Goal: Task Accomplishment & Management: Complete application form

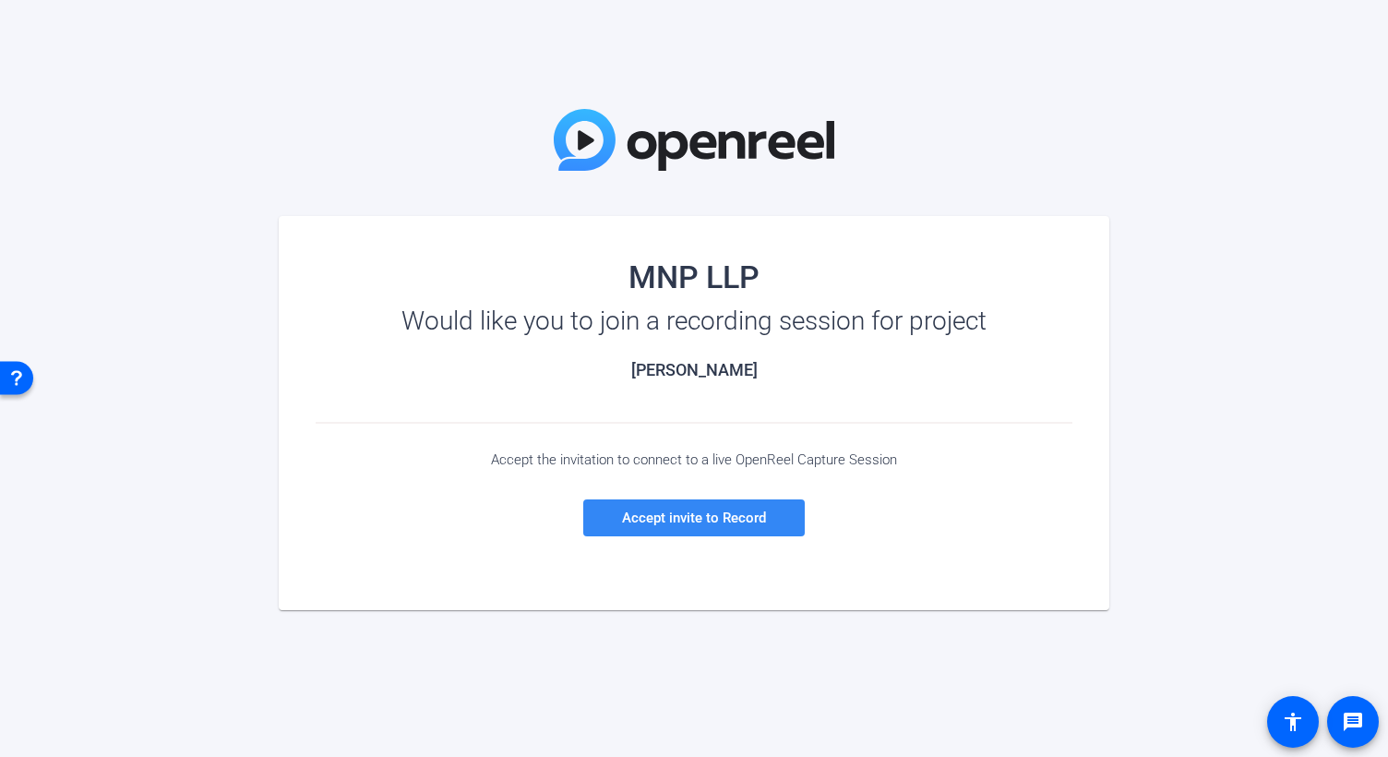
click at [718, 509] on span "Accept invite to Record" at bounding box center [694, 517] width 144 height 17
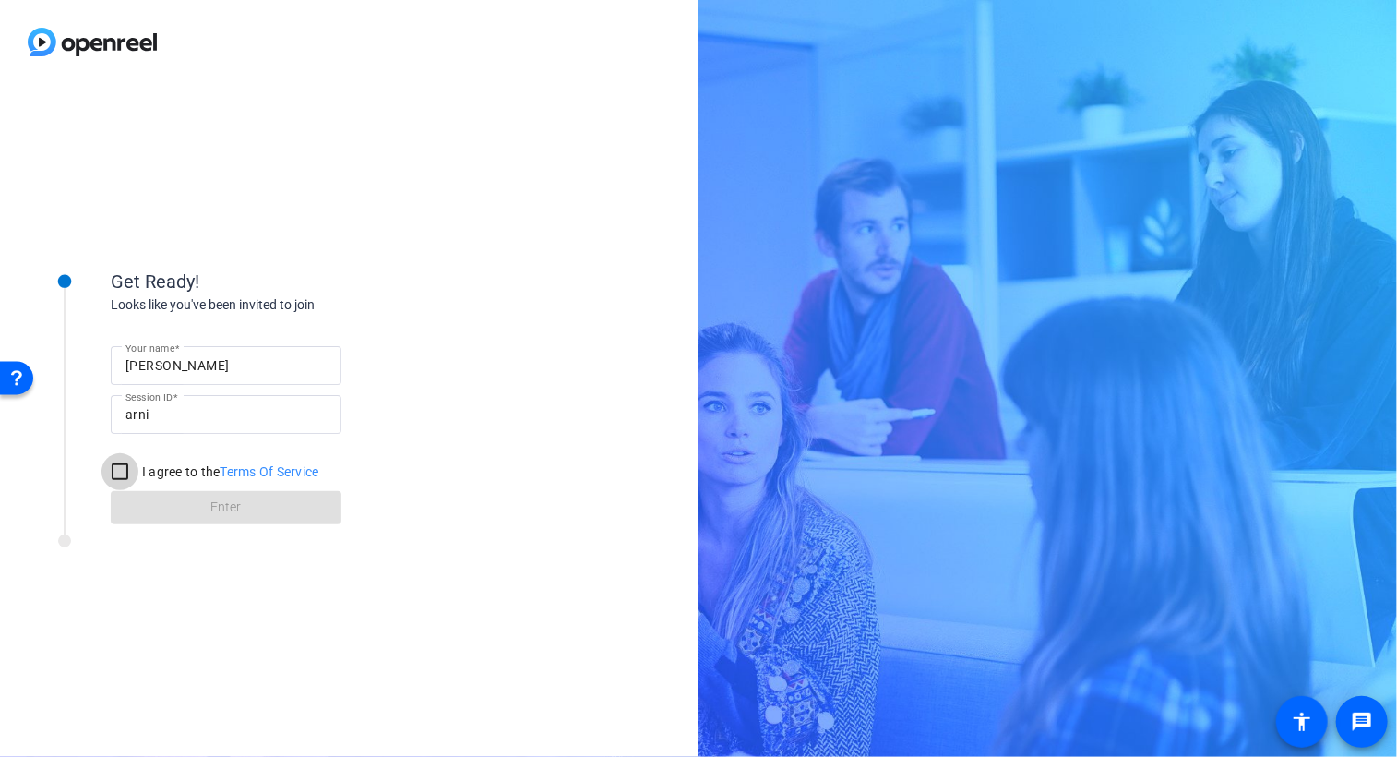
click at [115, 472] on input "I agree to the Terms Of Service" at bounding box center [120, 471] width 37 height 37
checkbox input "true"
click at [214, 516] on span "Enter" at bounding box center [226, 506] width 30 height 19
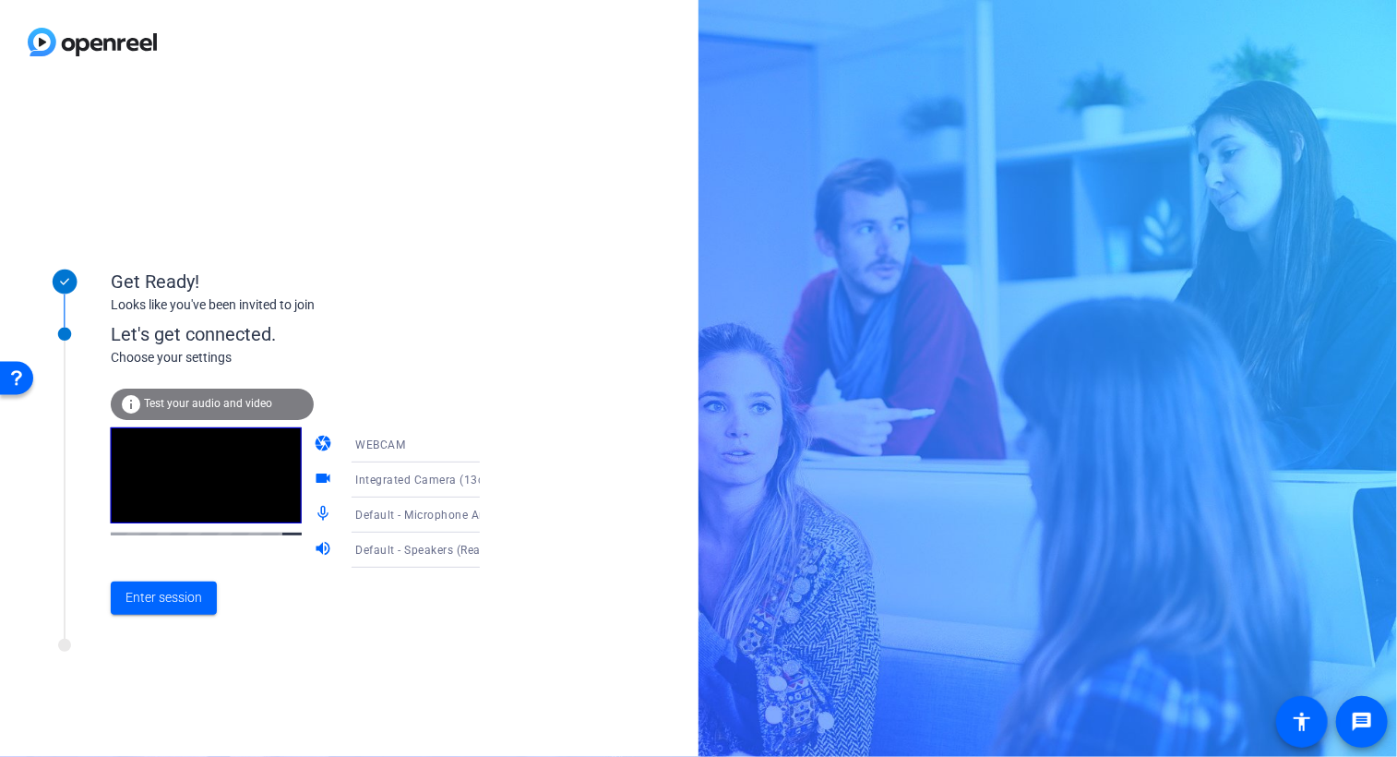
click at [214, 516] on video at bounding box center [206, 475] width 191 height 96
click at [167, 590] on span "Enter session" at bounding box center [163, 597] width 77 height 19
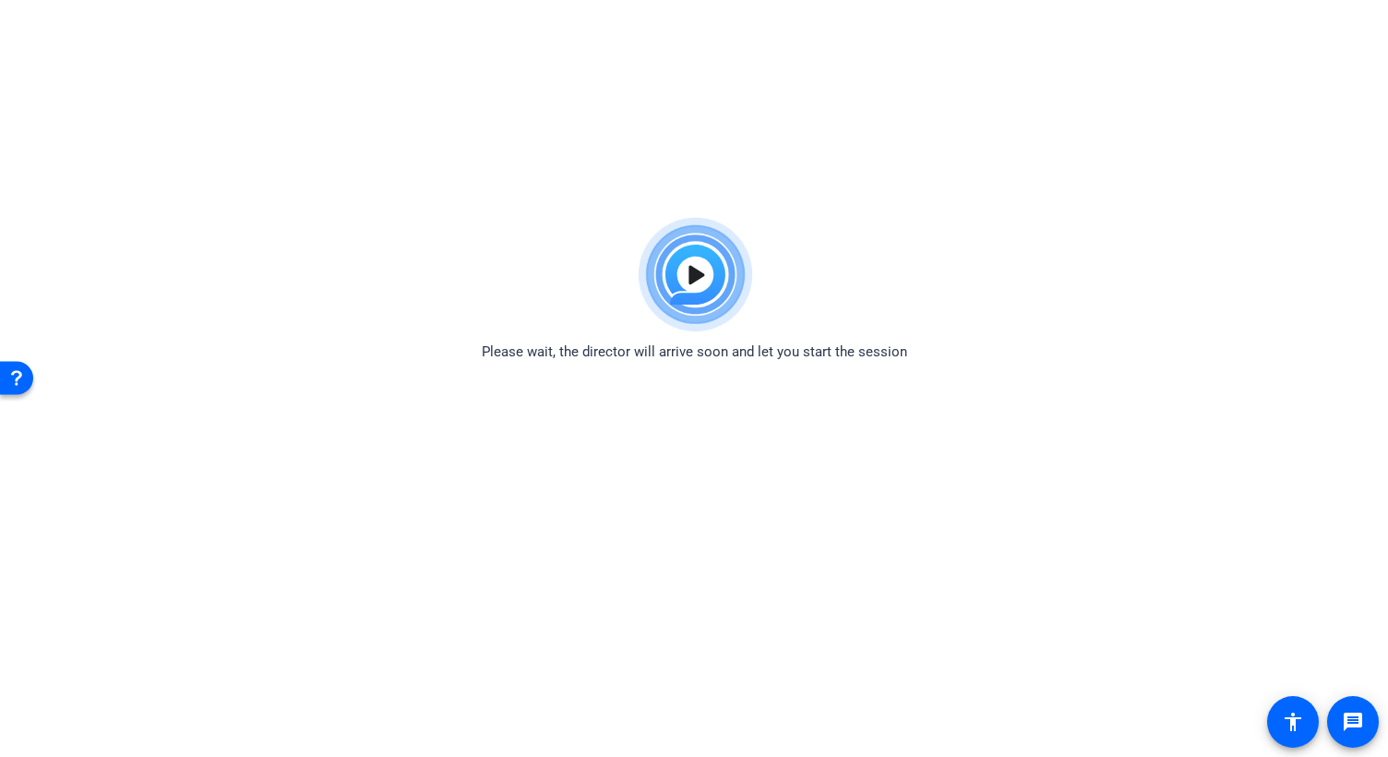
click at [539, 416] on body "Accessibility Screen-Reader Guide, Feedback, and Issue Reporting | New window P…" at bounding box center [694, 587] width 1388 height 757
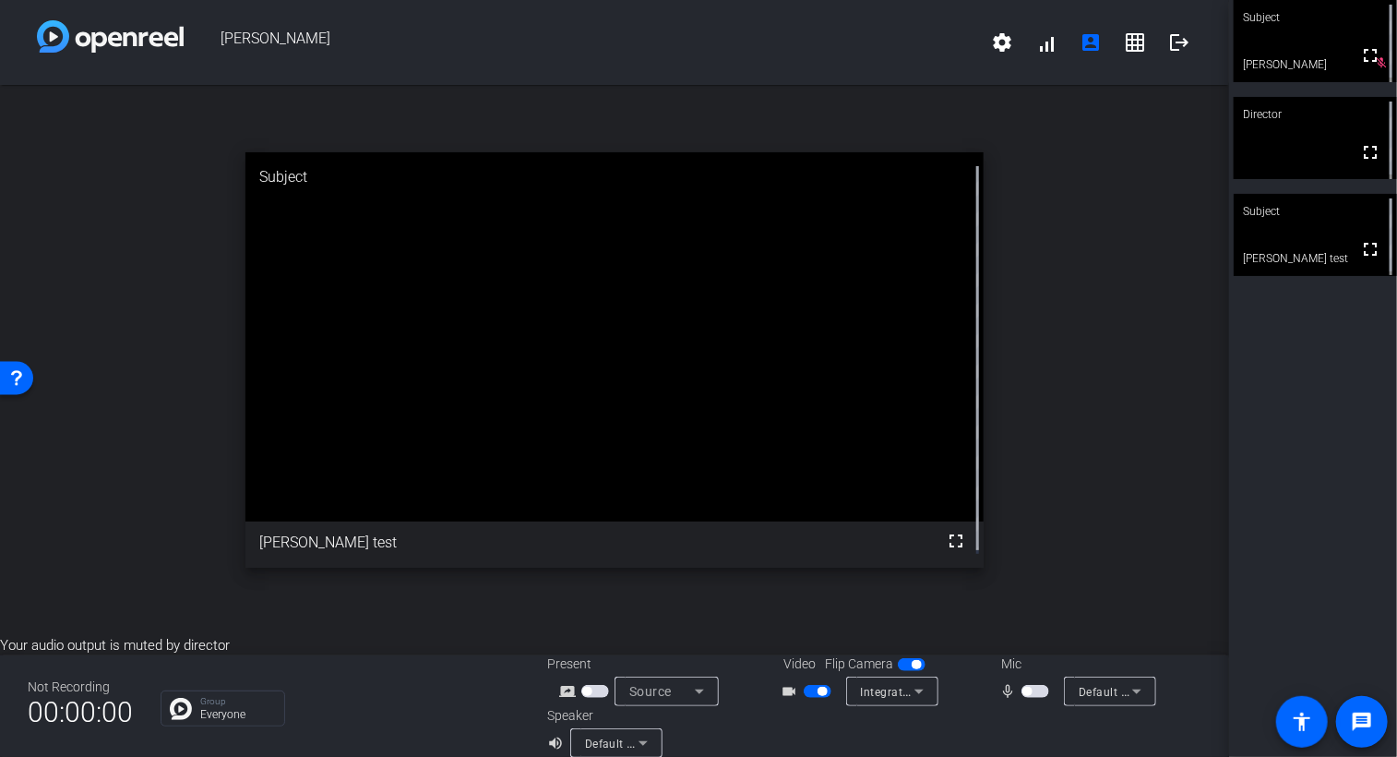
click at [1063, 483] on div "open_in_new Subject fullscreen wes test" at bounding box center [614, 360] width 1229 height 550
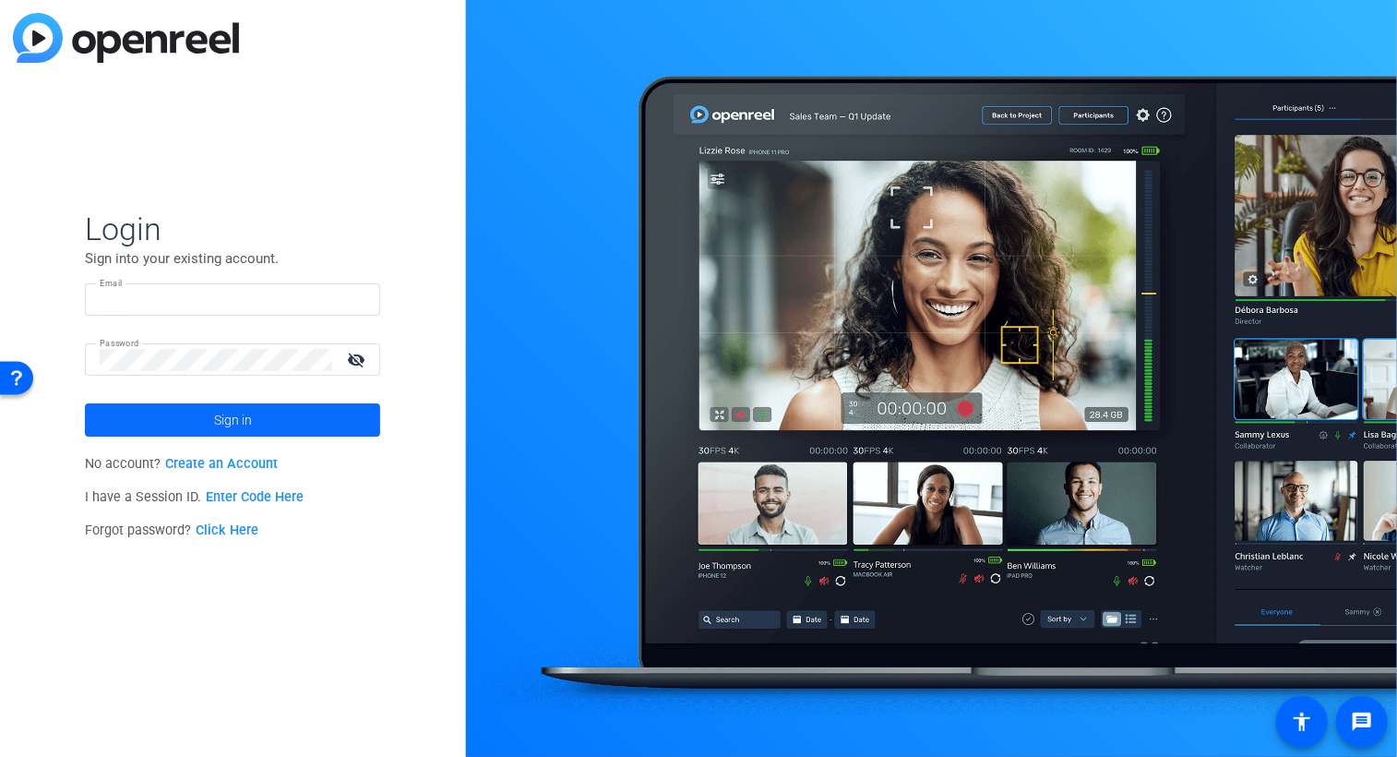
type input "[PERSON_NAME][DOMAIN_NAME][EMAIL_ADDRESS][PERSON_NAME][DOMAIN_NAME]"
click at [210, 419] on span at bounding box center [232, 420] width 295 height 44
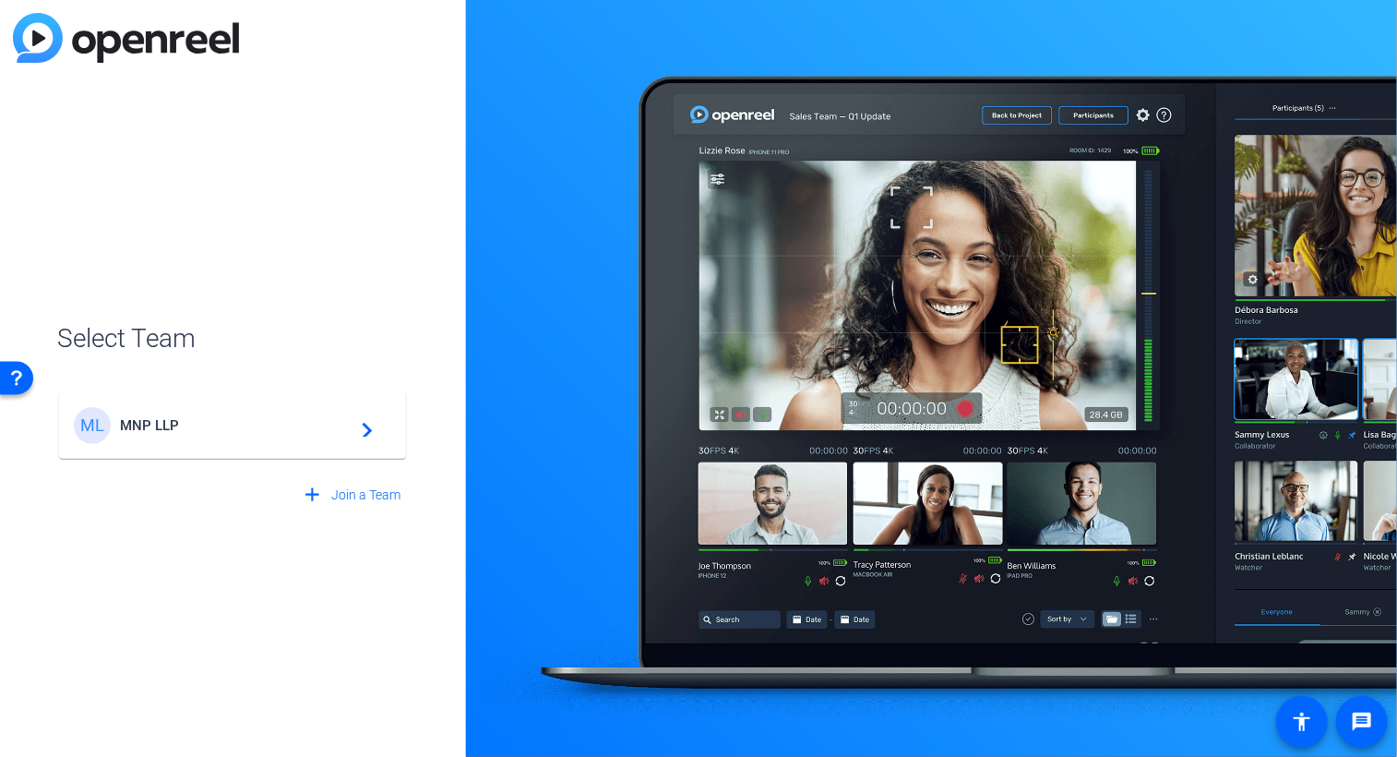
click at [148, 417] on span "MNP LLP" at bounding box center [235, 425] width 231 height 17
click at [365, 429] on mat-icon "navigate_next" at bounding box center [362, 425] width 22 height 22
click at [153, 418] on span "MNP LLP" at bounding box center [235, 425] width 231 height 17
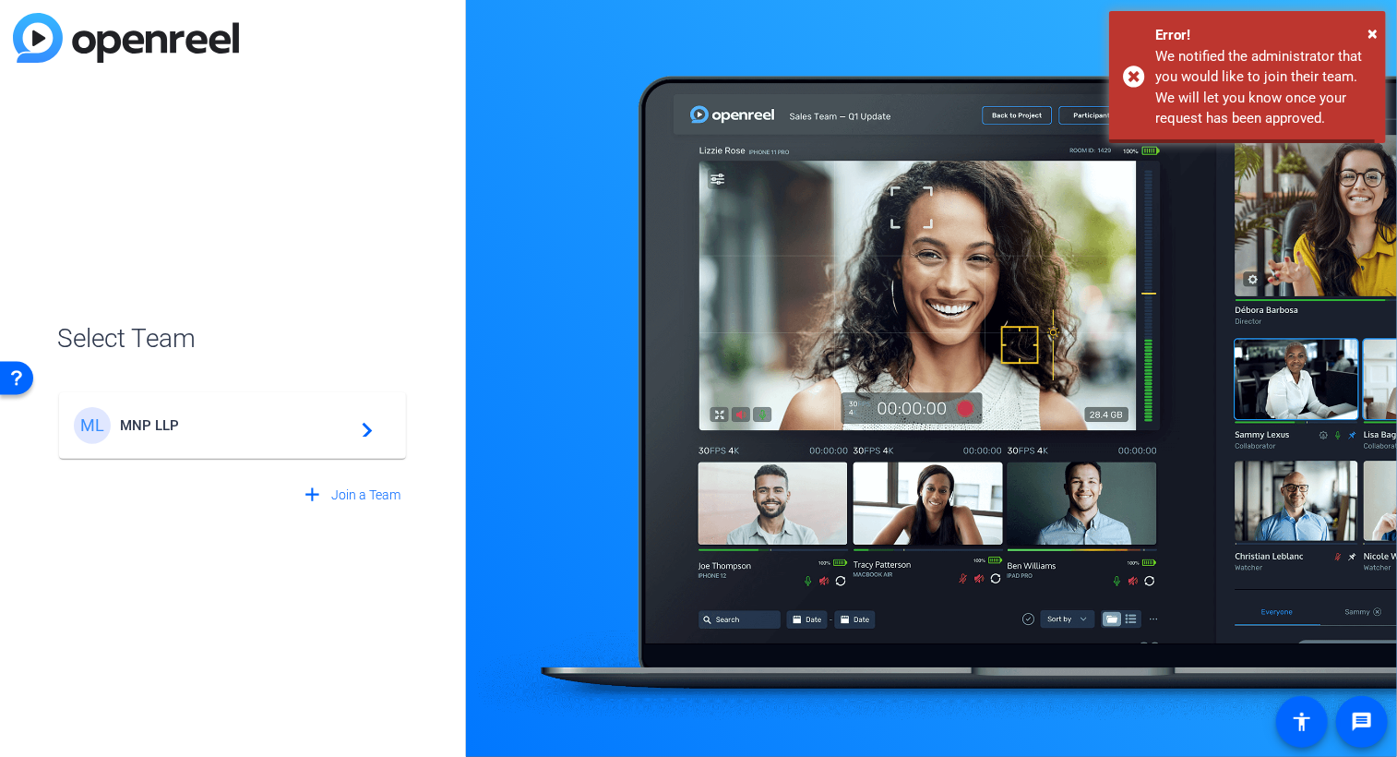
click at [153, 418] on span "MNP LLP" at bounding box center [235, 425] width 231 height 17
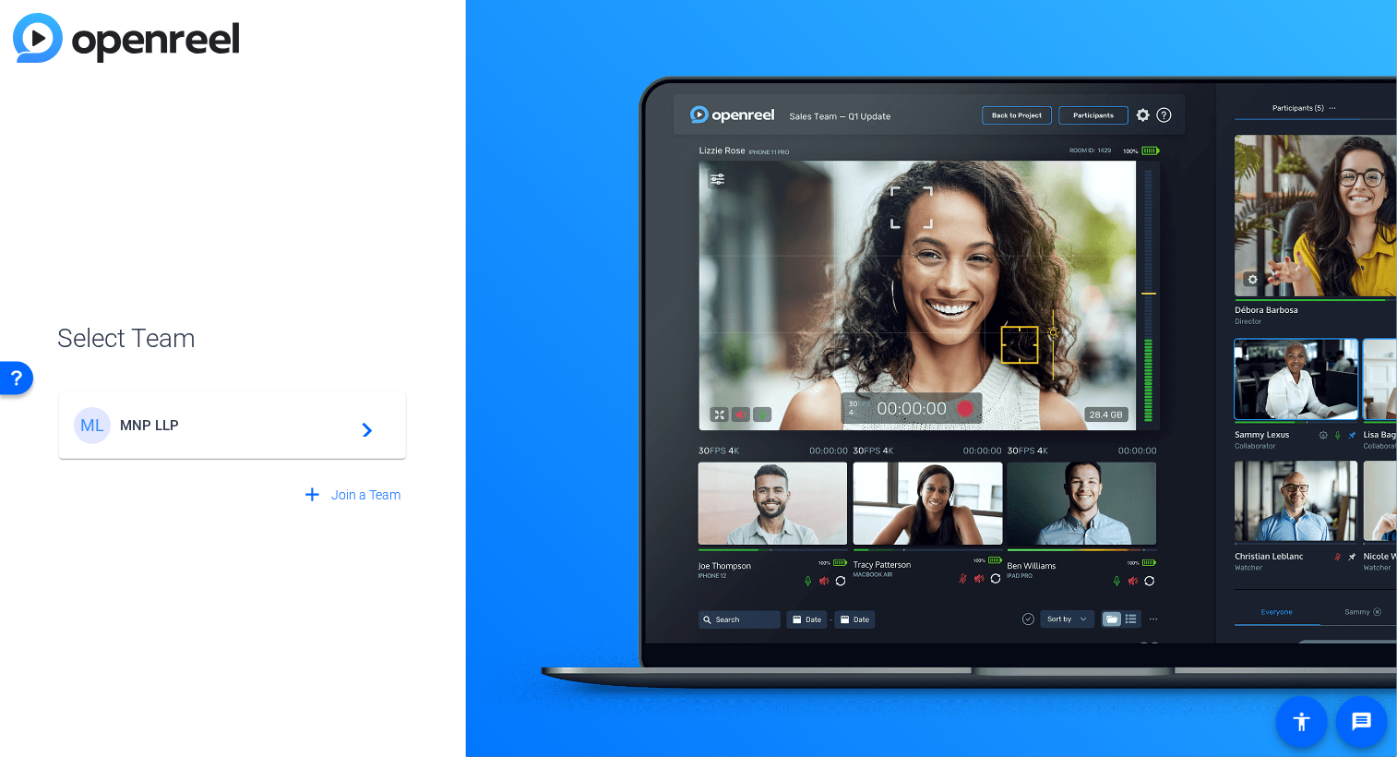
click at [136, 428] on span "MNP LLP" at bounding box center [235, 425] width 231 height 17
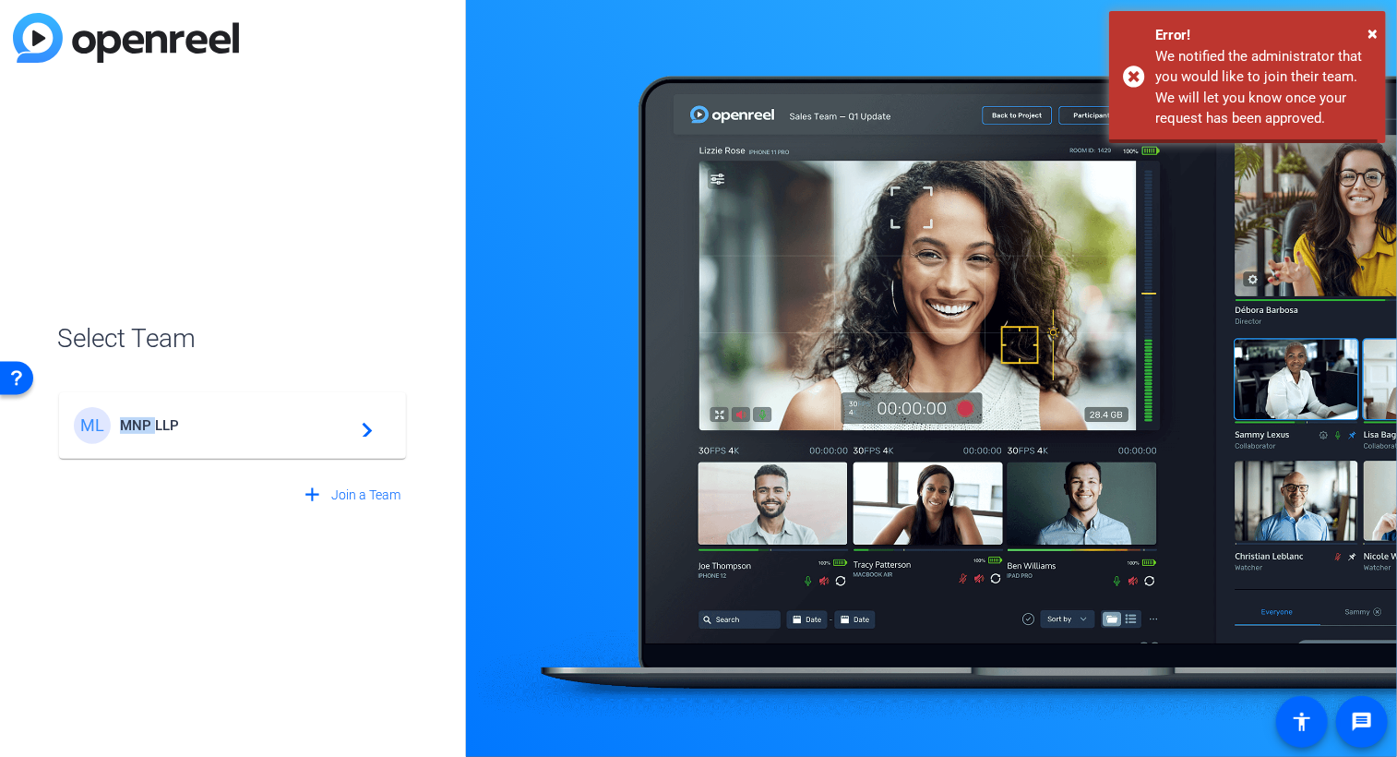
click at [136, 428] on span "MNP LLP" at bounding box center [235, 425] width 231 height 17
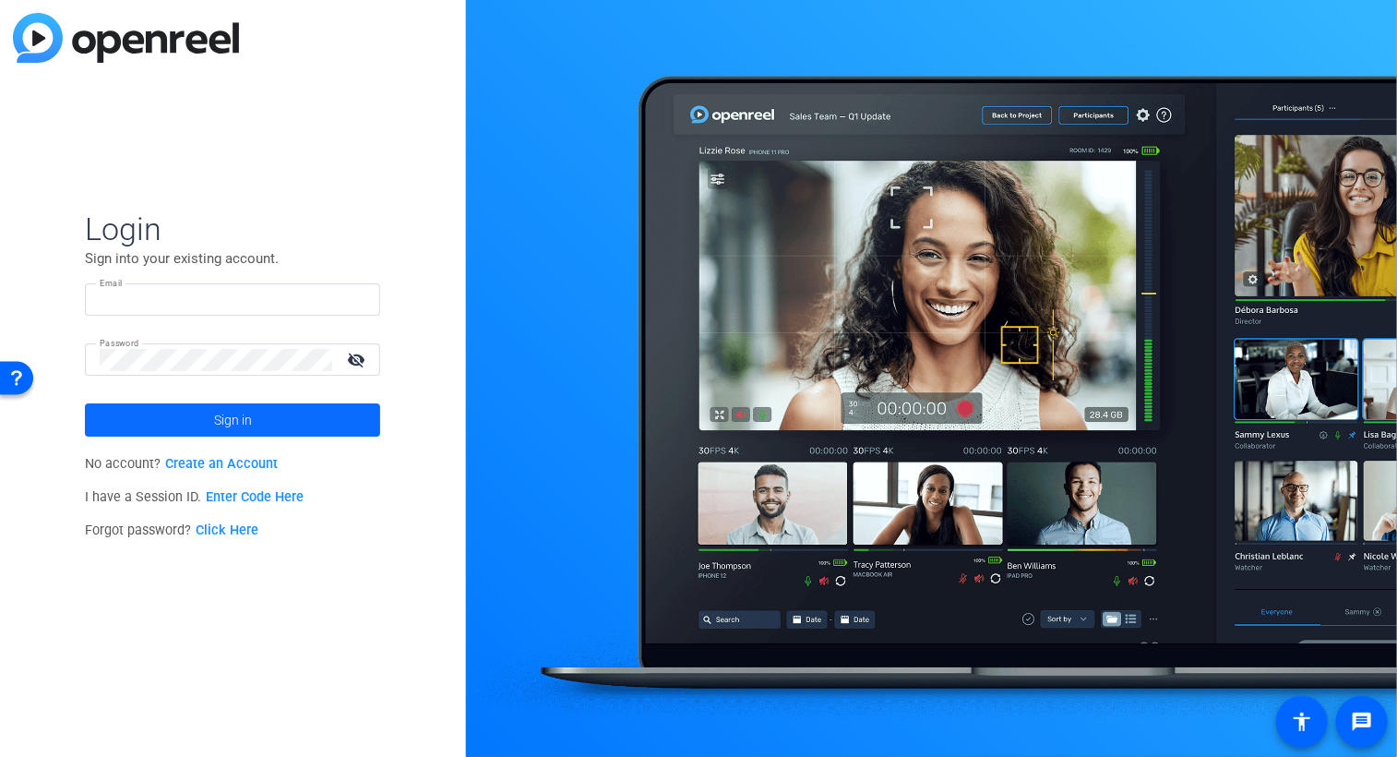
type input "[PERSON_NAME][DOMAIN_NAME][EMAIL_ADDRESS][PERSON_NAME][DOMAIN_NAME]"
click at [236, 419] on span "Sign in" at bounding box center [233, 420] width 38 height 46
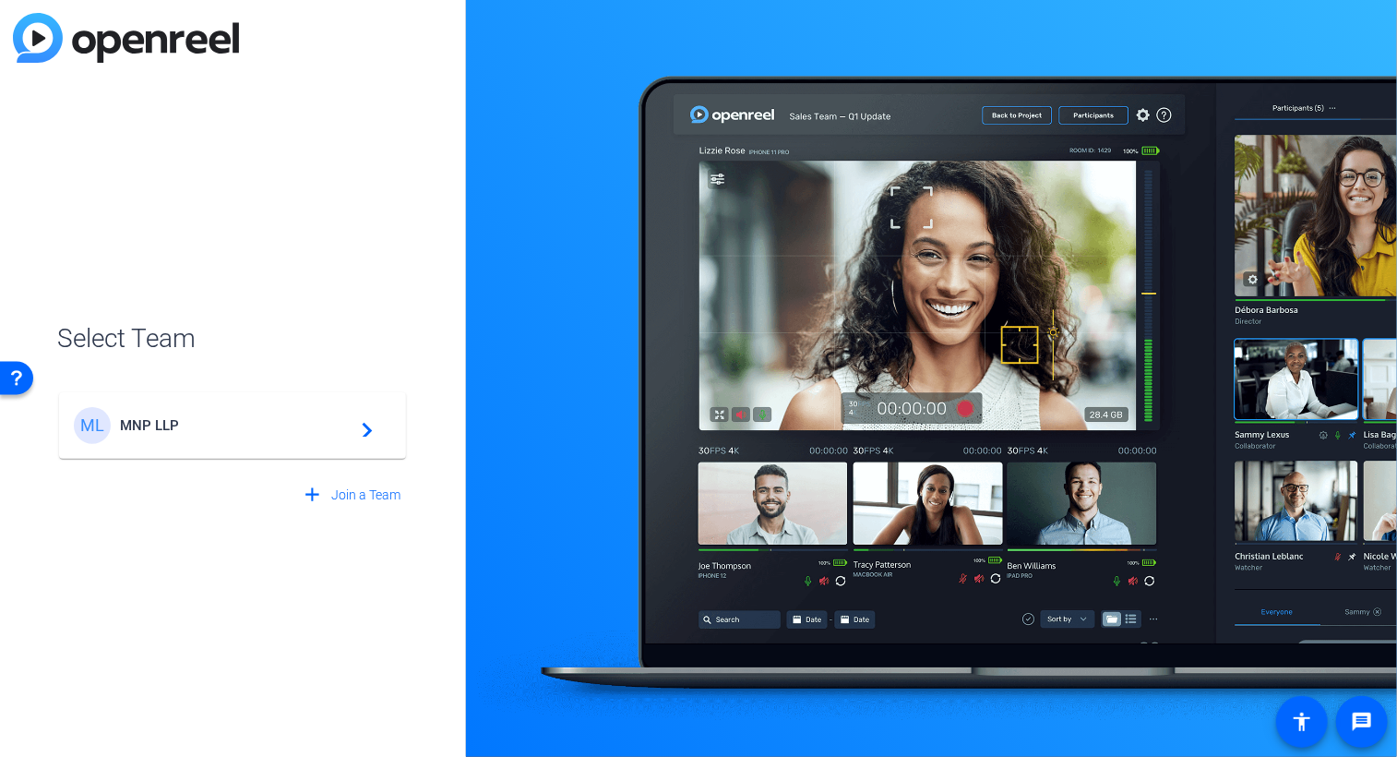
click at [151, 424] on span "MNP LLP" at bounding box center [235, 425] width 231 height 17
click at [369, 430] on mat-icon "navigate_next" at bounding box center [362, 425] width 22 height 22
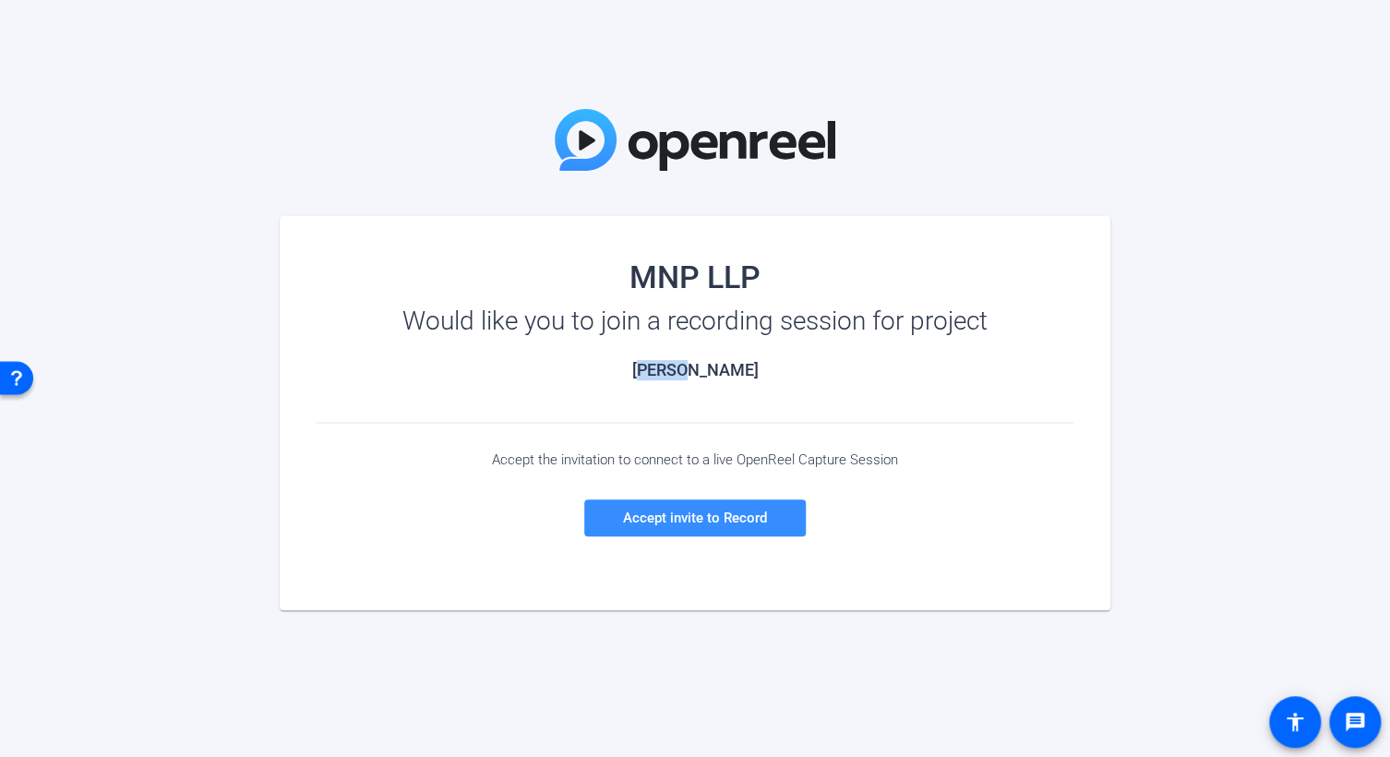
drag, startPoint x: 716, startPoint y: 369, endPoint x: 666, endPoint y: 367, distance: 49.9
click at [666, 367] on h2 "[PERSON_NAME]" at bounding box center [695, 370] width 757 height 20
click at [685, 516] on span "Accept invite to Record" at bounding box center [695, 517] width 144 height 17
click at [681, 517] on span "Accept invite to Record" at bounding box center [695, 517] width 144 height 17
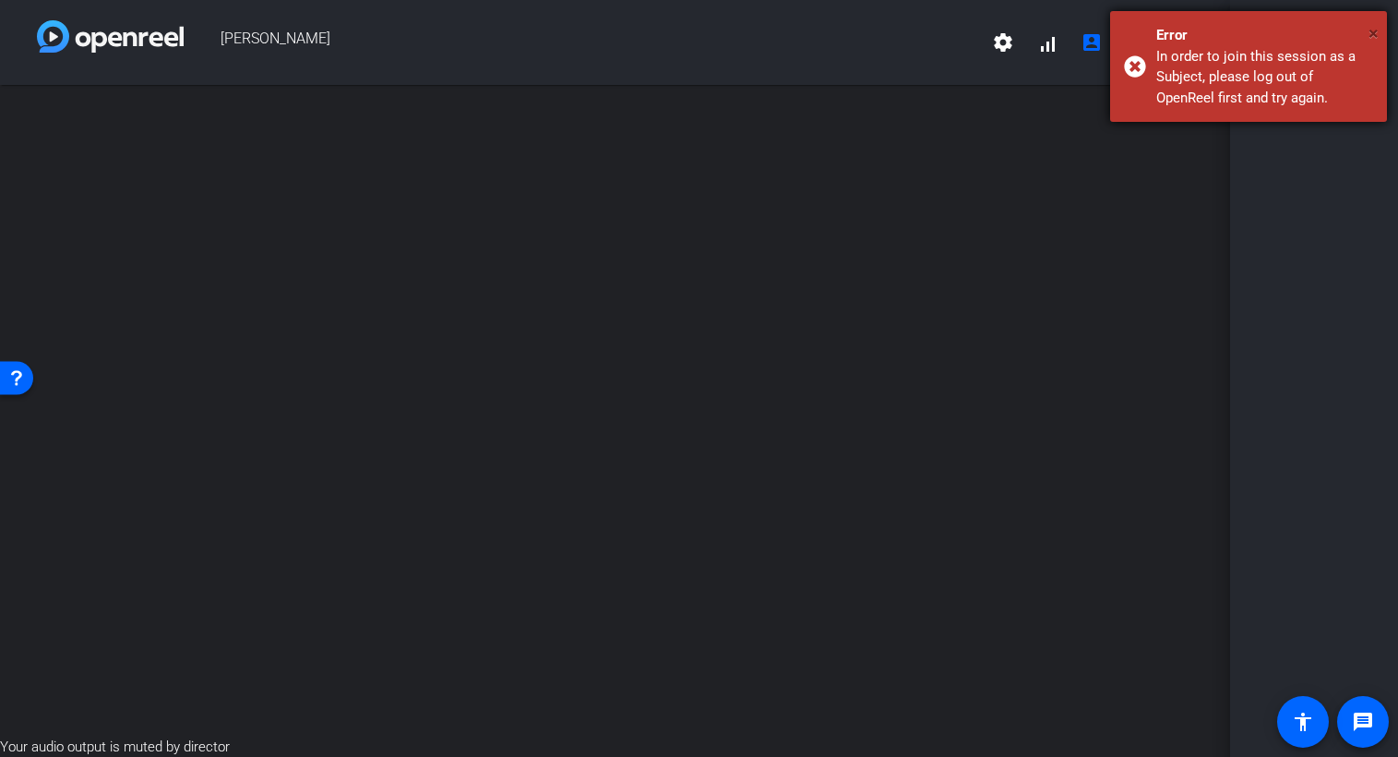
click at [1374, 34] on span "×" at bounding box center [1373, 33] width 10 height 22
